Goal: Information Seeking & Learning: Learn about a topic

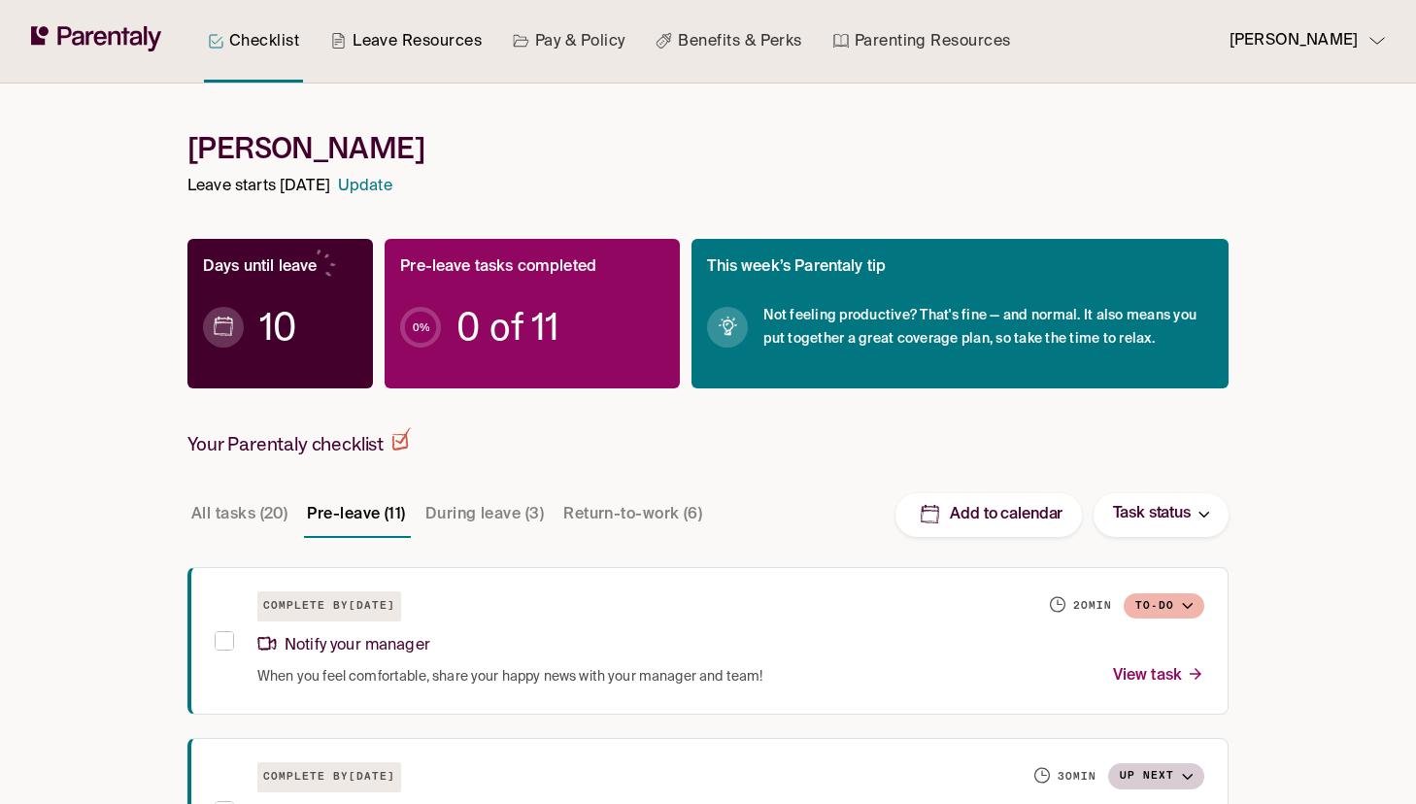
click at [442, 52] on link "Leave Resources" at bounding box center [405, 41] width 159 height 83
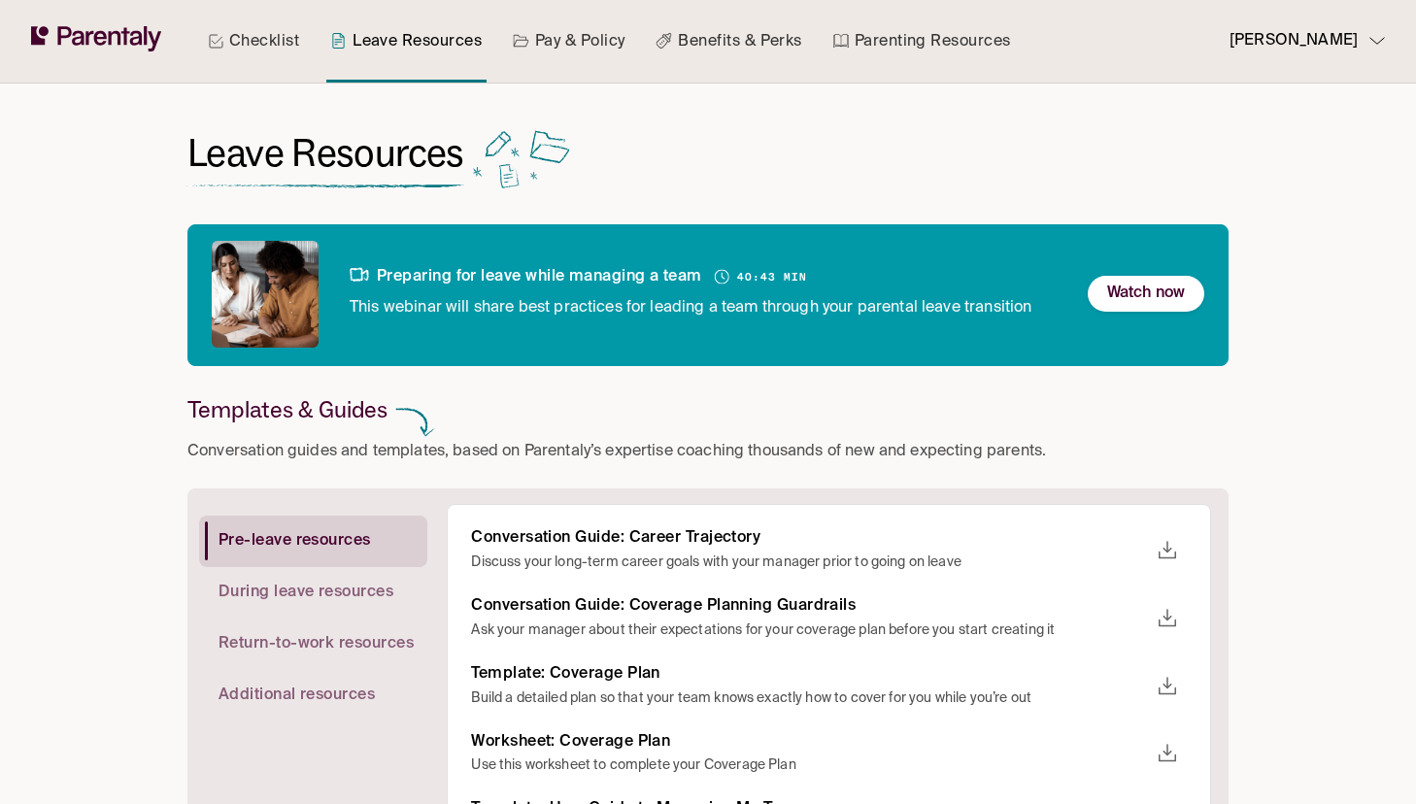
click at [565, 45] on link "Pay & Policy" at bounding box center [569, 41] width 120 height 83
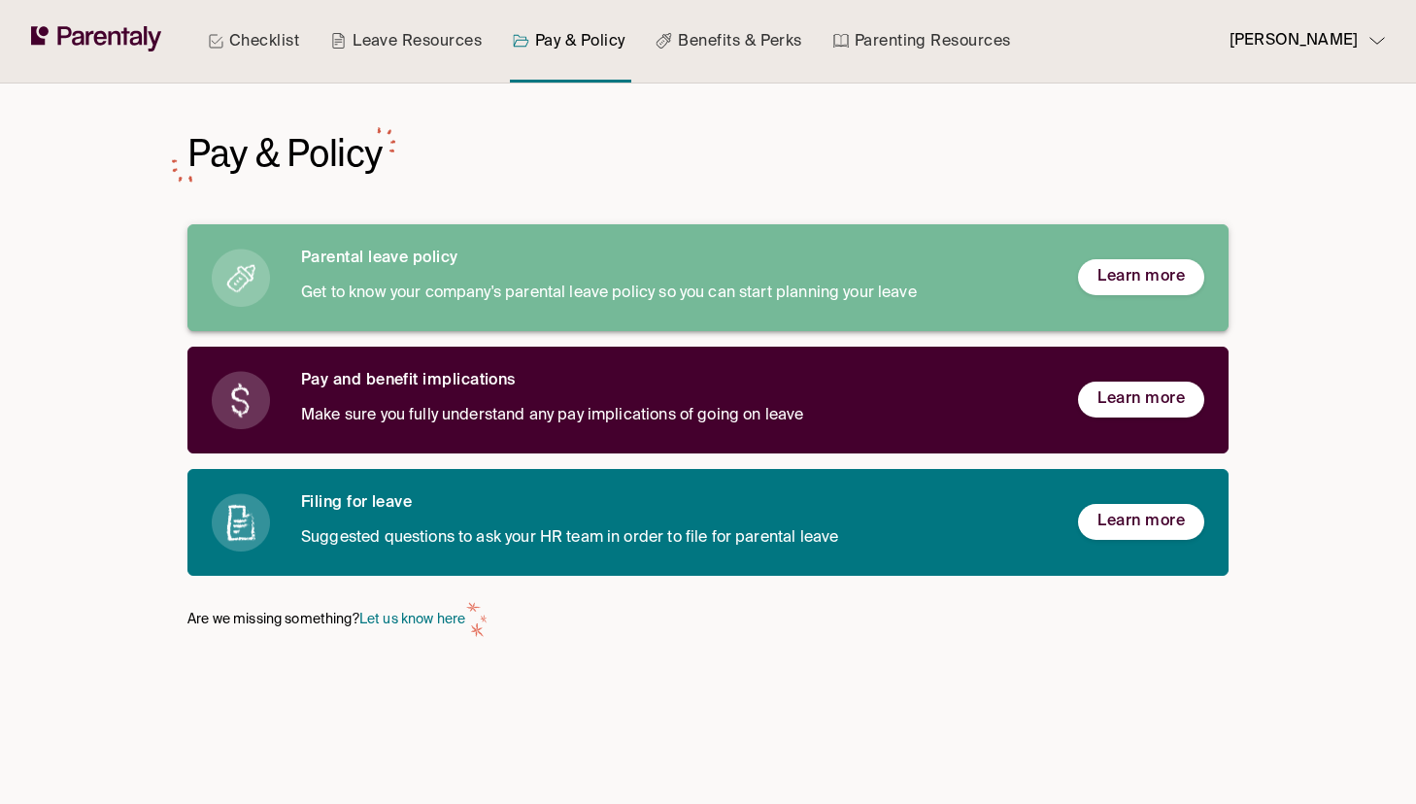
click at [465, 289] on p "Get to know your company's parental leave policy so you can start planning your…" at bounding box center [674, 294] width 746 height 26
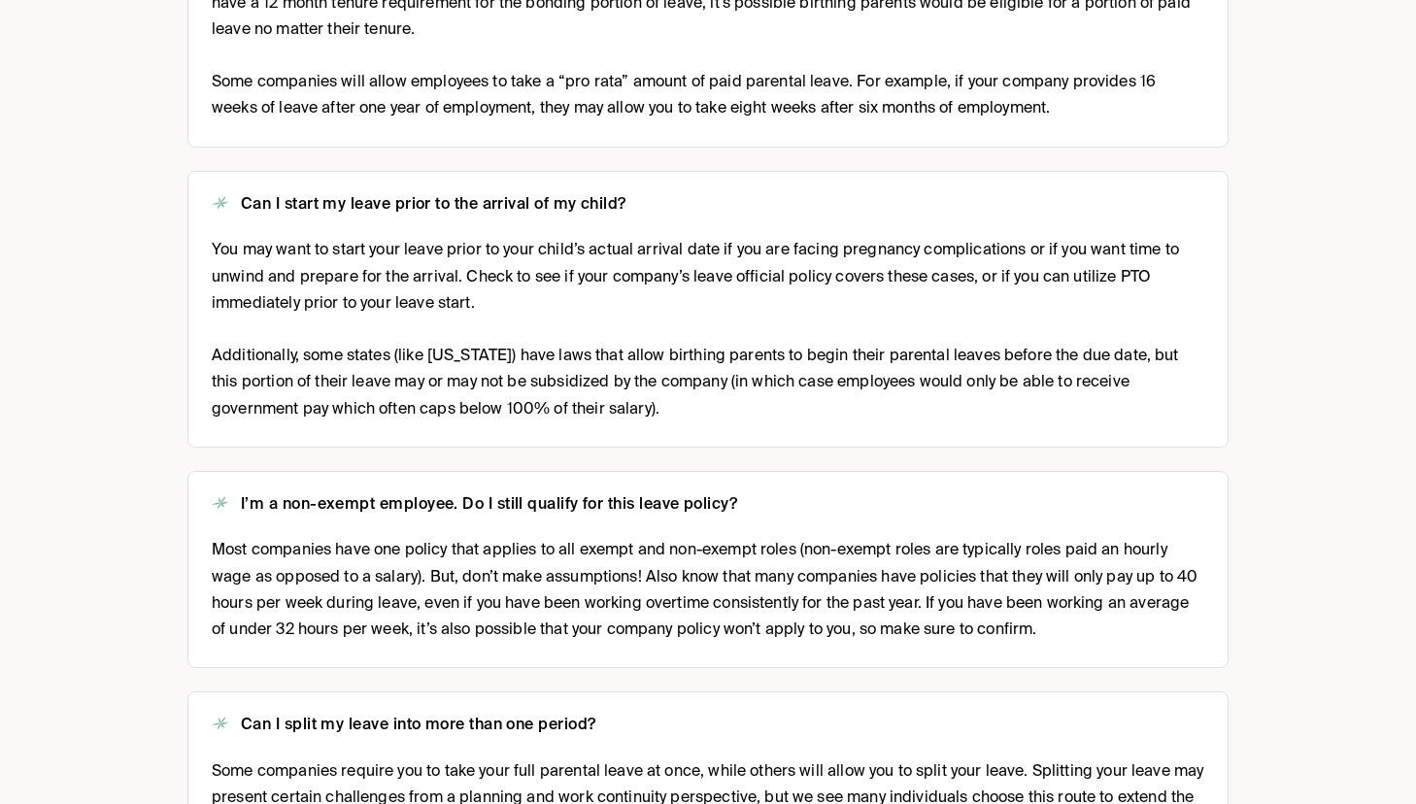
scroll to position [1325, 0]
